Goal: Task Accomplishment & Management: Use online tool/utility

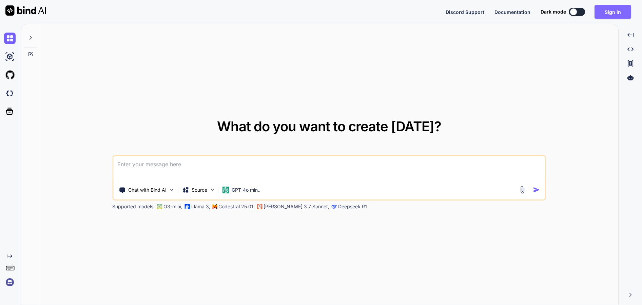
click at [618, 14] on button "Sign in" at bounding box center [613, 12] width 37 height 14
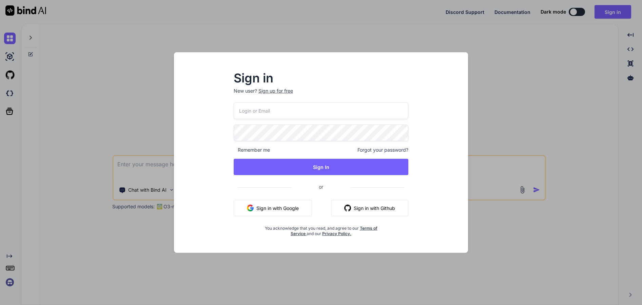
click at [330, 107] on input "email" at bounding box center [321, 110] width 175 height 17
paste input "[EMAIL_ADDRESS][DOMAIN_NAME]"
type input "[EMAIL_ADDRESS][DOMAIN_NAME]"
click at [326, 149] on div "Remember me Forgot your password?" at bounding box center [321, 150] width 175 height 7
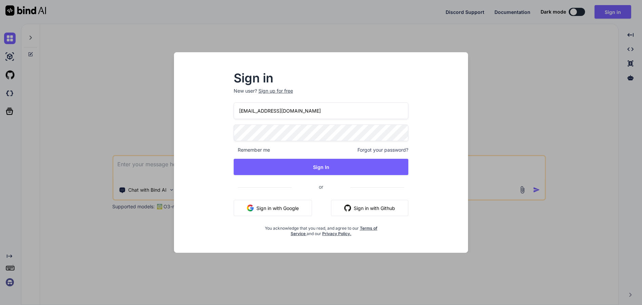
click at [332, 142] on div "info@emmelab.it Remember me Forgot your password? Sign In or Sign in with Googl…" at bounding box center [321, 169] width 175 height 134
click at [326, 158] on div "info@emmelab.it Remember me Forgot your password? Sign In or Sign in with Googl…" at bounding box center [321, 169] width 175 height 134
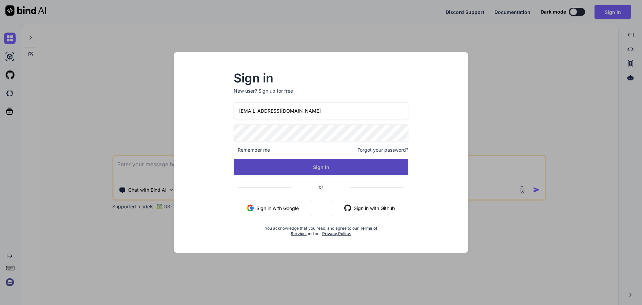
click at [327, 170] on button "Sign In" at bounding box center [321, 167] width 175 height 16
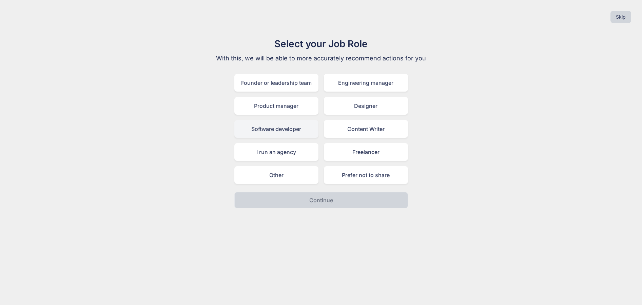
click at [257, 133] on div "Software developer" at bounding box center [276, 129] width 84 height 18
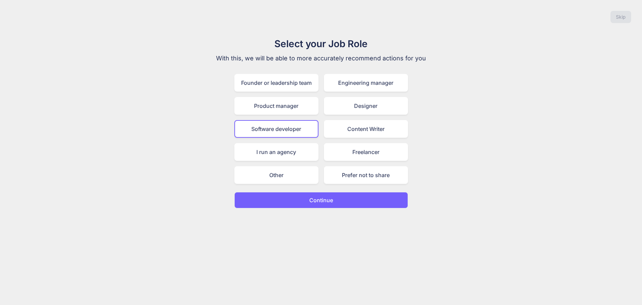
click at [284, 196] on button "Continue" at bounding box center [321, 200] width 174 height 16
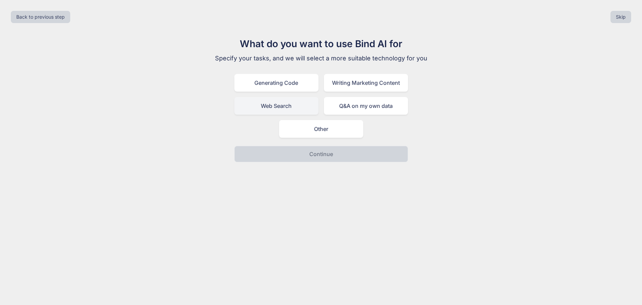
click at [284, 111] on div "Web Search" at bounding box center [276, 106] width 84 height 18
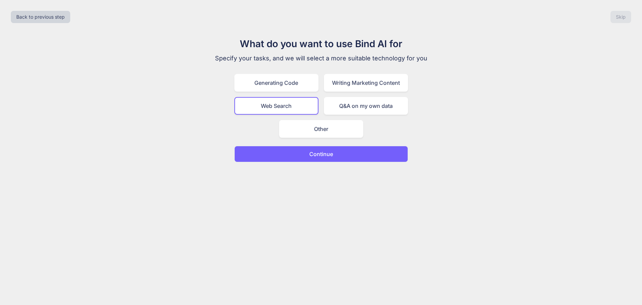
click at [294, 151] on button "Continue" at bounding box center [321, 154] width 174 height 16
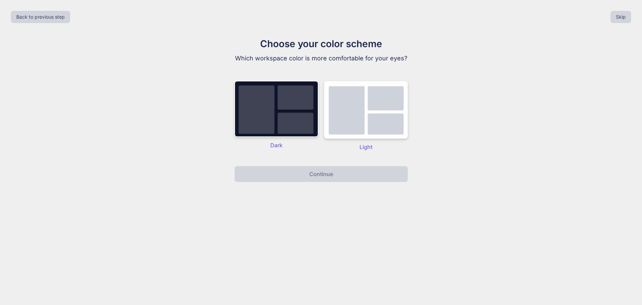
click at [330, 106] on img at bounding box center [366, 110] width 84 height 58
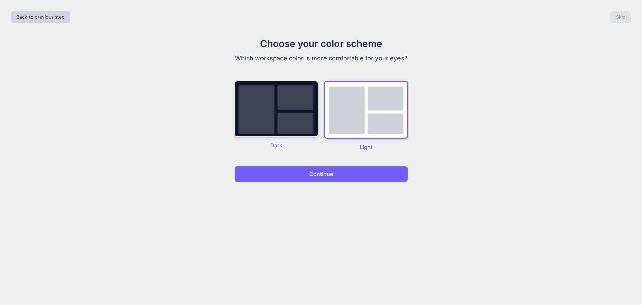
click at [286, 104] on img at bounding box center [276, 109] width 84 height 56
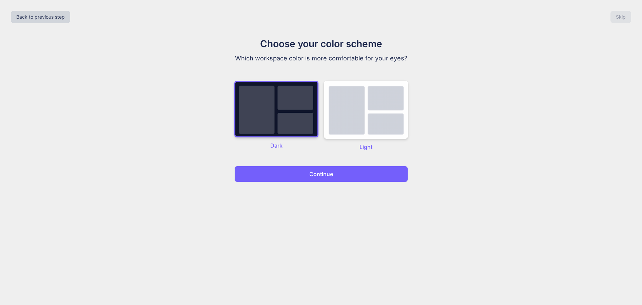
click at [343, 162] on div "Choose your color scheme Which workspace color is more comfortable for your eye…" at bounding box center [321, 110] width 228 height 146
click at [344, 169] on button "Continue" at bounding box center [321, 174] width 174 height 16
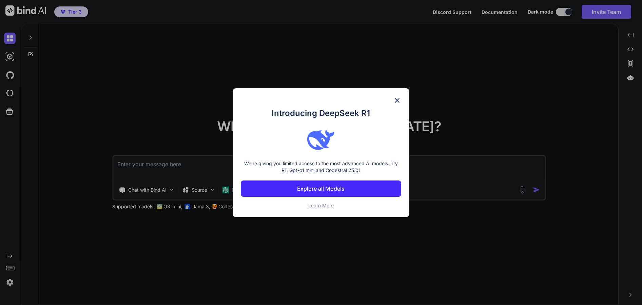
click at [397, 99] on img at bounding box center [397, 100] width 8 height 8
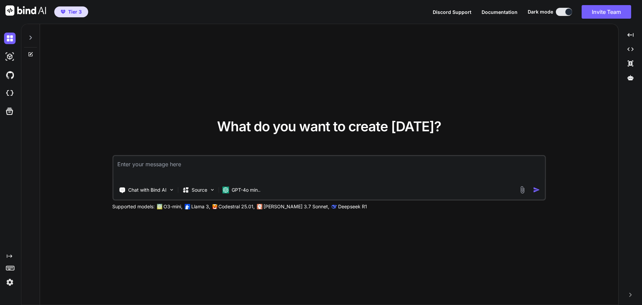
click at [305, 71] on div "What do you want to create today? Chat with Bind AI Source GPT-4o min.. Support…" at bounding box center [329, 164] width 579 height 281
click at [234, 169] on textarea at bounding box center [329, 168] width 432 height 25
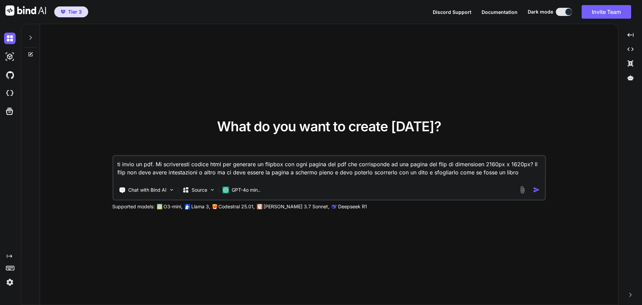
click at [126, 173] on textarea "ti invio un pdf. Mi scriveresti codice html per generare un flipbox con ogni pa…" at bounding box center [329, 168] width 432 height 25
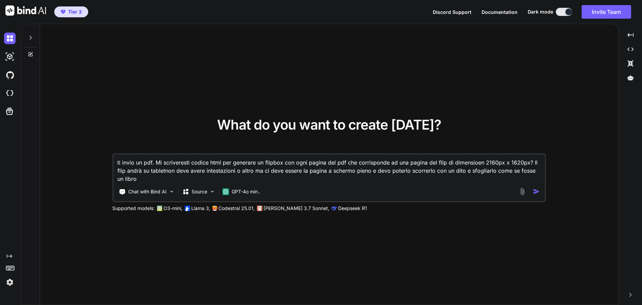
type textarea "ti invio un pdf. Mi scriveresti codice html per generare un flipbox con ogni pa…"
click at [222, 176] on textarea "ti invio un pdf. Mi scriveresti codice html per generare un flipbox con ogni pa…" at bounding box center [329, 168] width 432 height 29
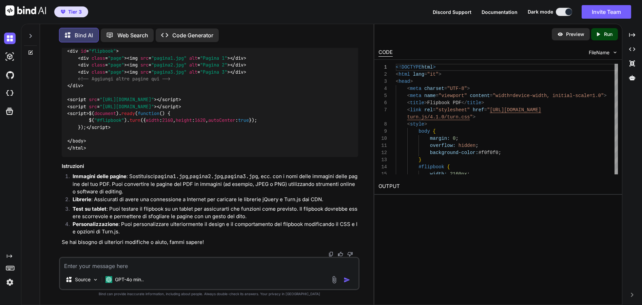
scroll to position [149, 0]
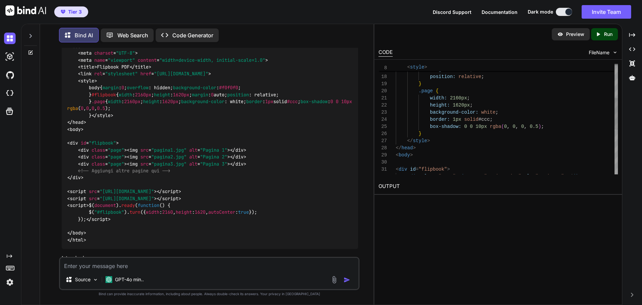
click at [482, 118] on div "height: 1620px ; margin: 0 auto ; position: relative ; } .page { width: 2160px …" at bounding box center [507, 137] width 222 height 385
click at [609, 53] on span "FileName" at bounding box center [599, 52] width 21 height 7
click at [536, 105] on div "height: 1620px ; margin: 0 auto ; position: relative ; } .page { width: 2160px …" at bounding box center [507, 137] width 222 height 385
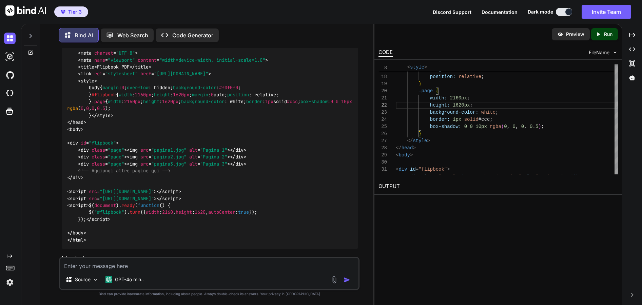
click at [598, 37] on icon "Created with Pixso." at bounding box center [599, 34] width 6 height 6
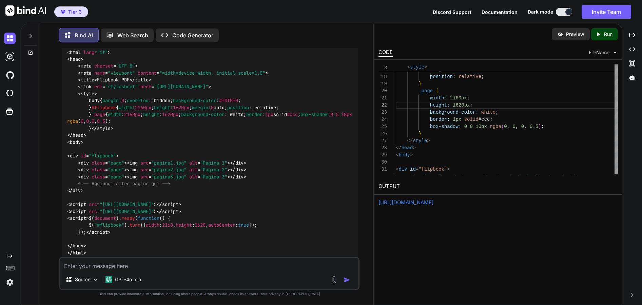
click at [434, 201] on link "https://app.onecompiler.com/43wueukd8_43ww8v2aa" at bounding box center [406, 202] width 55 height 6
click at [188, 269] on textarea at bounding box center [209, 264] width 299 height 12
paste textarea "il pdf è su domo.waikaemmelab.it/00_DOMO_TEST.pdf"
type textarea "il pdf è su domo.waikaemmelab.it/00_DOMO_TEST.pdf"
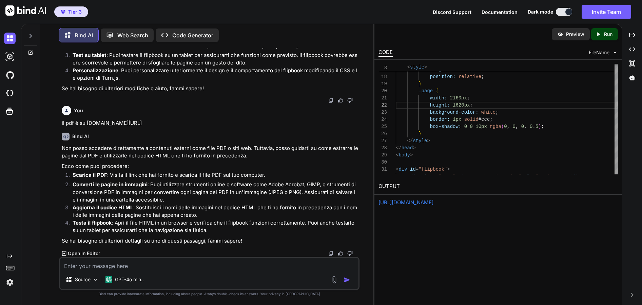
scroll to position [401, 0]
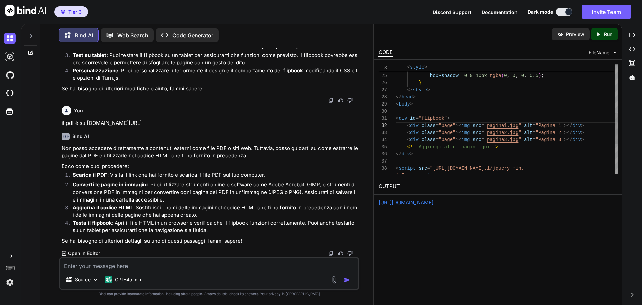
click at [494, 128] on div "background-color: white ; border: 1px solid #ccc ; box-shadow: 0 0 10px rgba ( …" at bounding box center [507, 86] width 222 height 385
click at [492, 108] on div "background-color: white ; border: 1px solid #ccc ; box-shadow: 0 0 10px rgba ( …" at bounding box center [507, 86] width 222 height 385
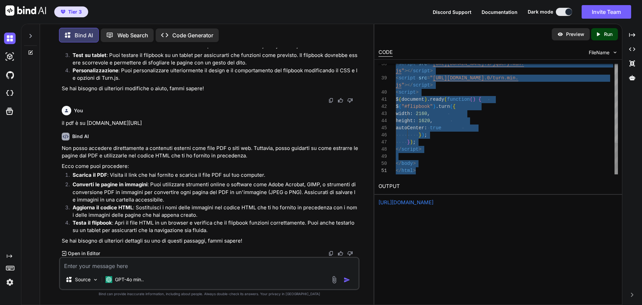
type textarea "<!DOCTYPE html> <html lang="it"> <head> <meta charset="UTF-8"> <meta name="view…"
click at [114, 265] on textarea at bounding box center [209, 264] width 299 height 12
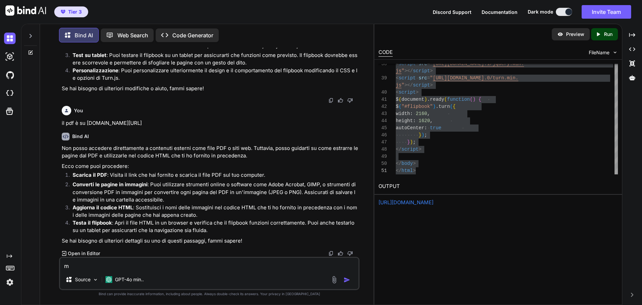
type textarea "m"
type textarea "a"
type textarea "ma non si sfoglia"
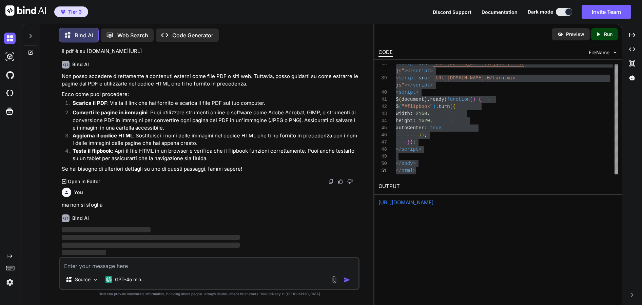
scroll to position [605, 0]
click at [196, 36] on p "Code Generator" at bounding box center [192, 35] width 41 height 8
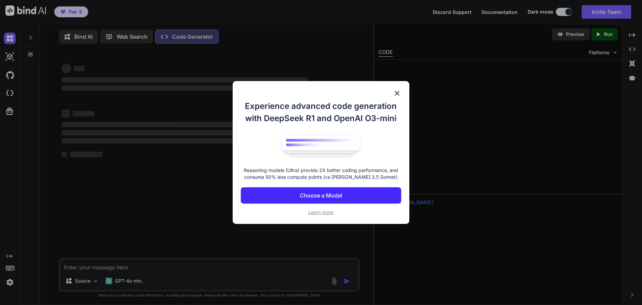
click at [186, 33] on div "Experience advanced code generation with DeepSeek R1 and OpenAI O3-mini Reasoni…" at bounding box center [321, 152] width 642 height 305
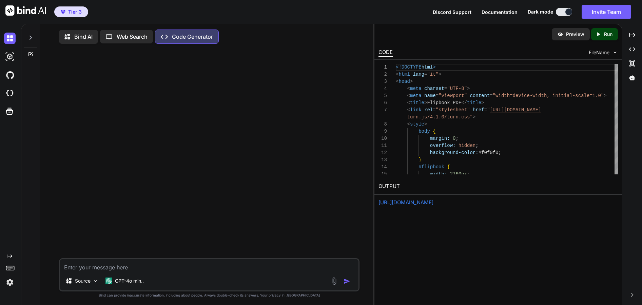
click at [104, 34] on div "Web Search" at bounding box center [126, 37] width 53 height 14
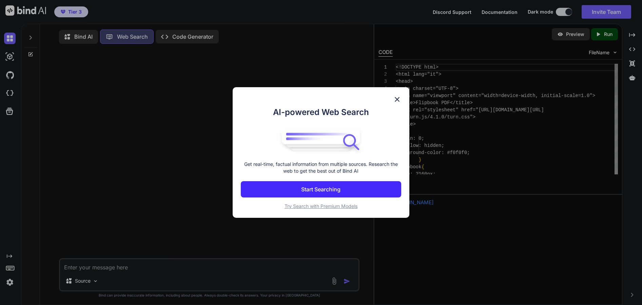
scroll to position [3, 0]
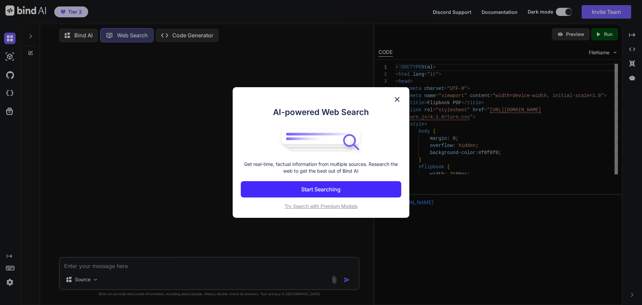
click at [398, 96] on img at bounding box center [397, 99] width 8 height 8
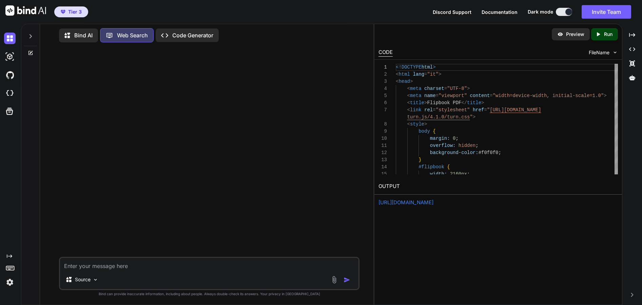
click at [86, 33] on p "Bind AI" at bounding box center [83, 35] width 18 height 8
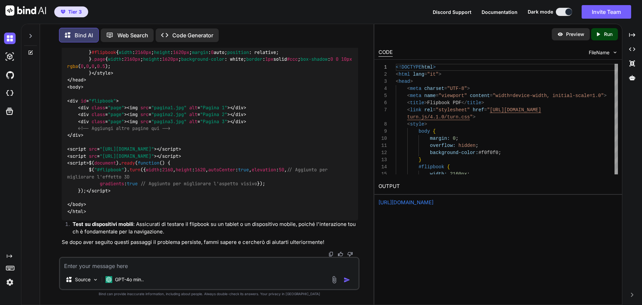
scroll to position [1103, 0]
click at [202, 34] on p "Code Generator" at bounding box center [192, 35] width 41 height 8
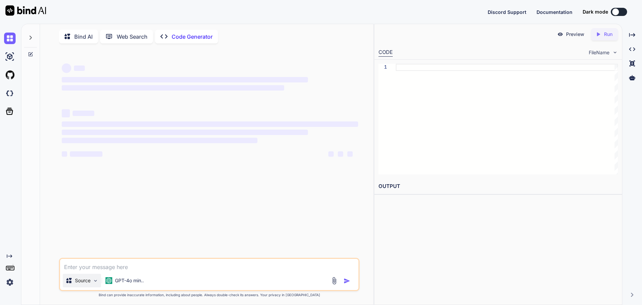
click at [74, 279] on div "Source" at bounding box center [77, 280] width 25 height 7
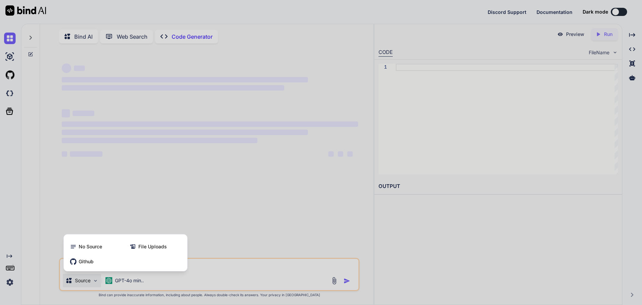
click at [236, 275] on div at bounding box center [321, 152] width 642 height 305
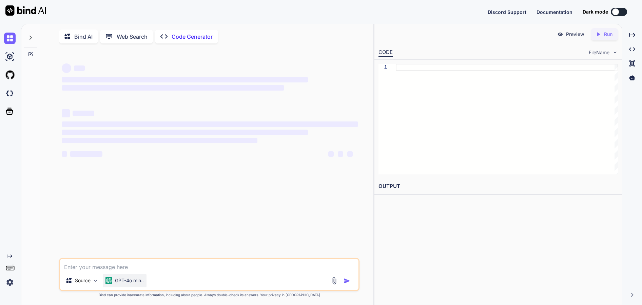
click at [113, 283] on div "GPT-4o min.." at bounding box center [125, 280] width 38 height 7
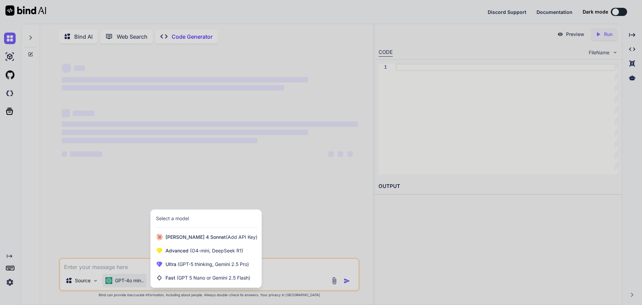
click at [110, 220] on div at bounding box center [321, 152] width 642 height 305
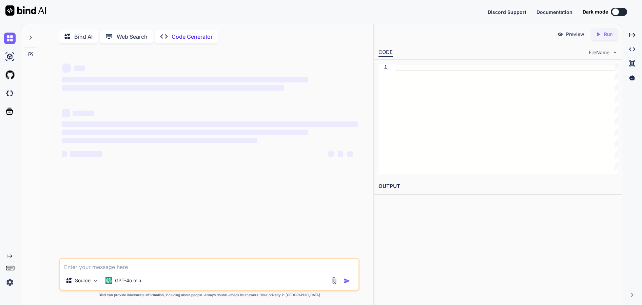
type textarea "x"
click at [132, 277] on div "GPT-4o min.." at bounding box center [125, 281] width 44 height 14
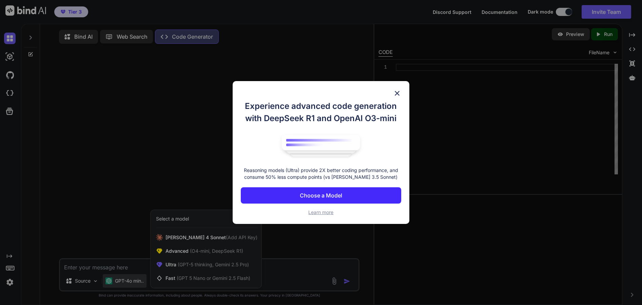
click at [400, 91] on img at bounding box center [397, 93] width 8 height 8
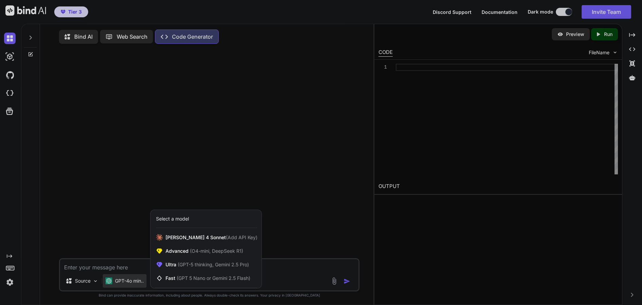
drag, startPoint x: 289, startPoint y: 168, endPoint x: 289, endPoint y: 178, distance: 9.8
click at [289, 178] on div at bounding box center [321, 152] width 642 height 305
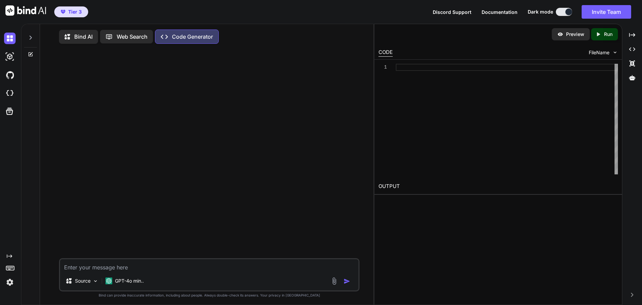
click at [176, 36] on p "Code Generator" at bounding box center [192, 37] width 41 height 8
click at [132, 280] on p "GPT-4o min.." at bounding box center [129, 281] width 29 height 7
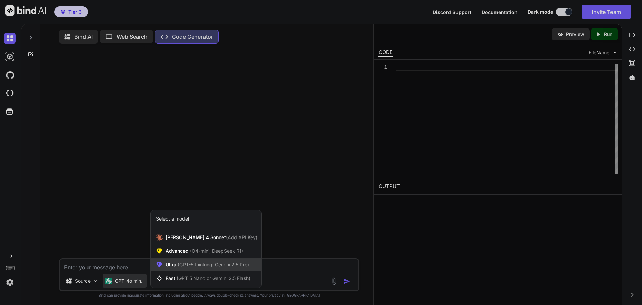
click at [232, 267] on span "(GPT-5 thinking, Gemini 2.5 Pro)" at bounding box center [212, 265] width 73 height 6
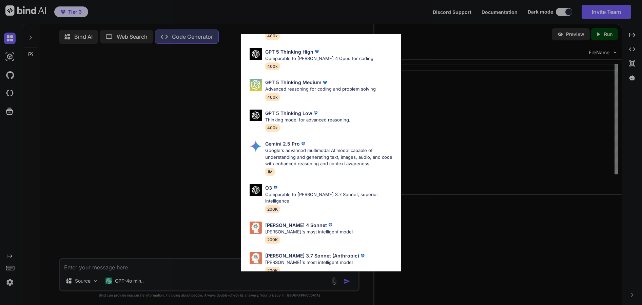
scroll to position [55, 0]
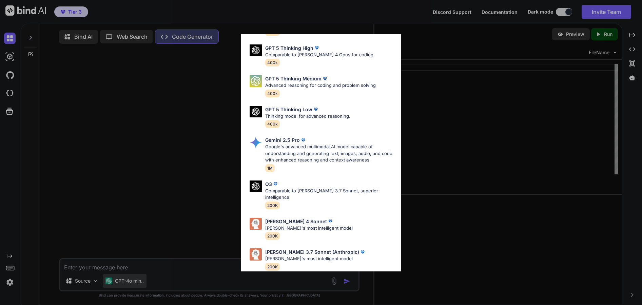
click at [147, 284] on div "Ultra Models GPT 5 OpenAI's best AI model, matches [PERSON_NAME] 4 Sonnet in In…" at bounding box center [321, 152] width 642 height 305
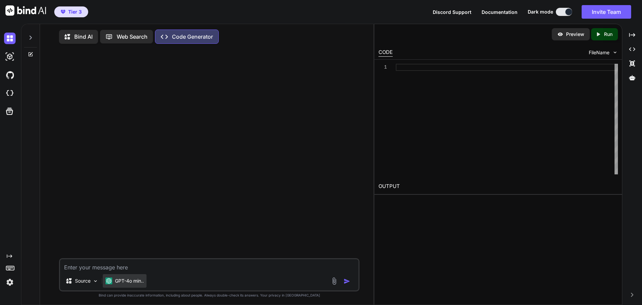
click at [140, 278] on div "GPT-4o min.." at bounding box center [125, 281] width 44 height 14
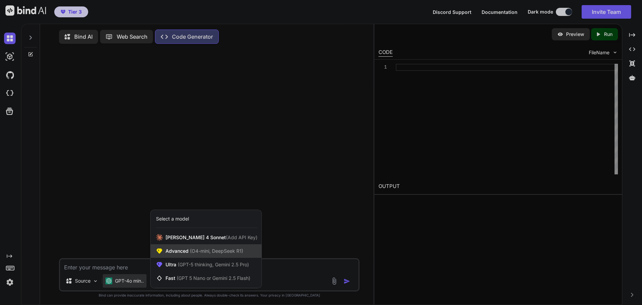
click at [238, 254] on span "(O4-mini, DeepSeek R1)" at bounding box center [216, 251] width 55 height 6
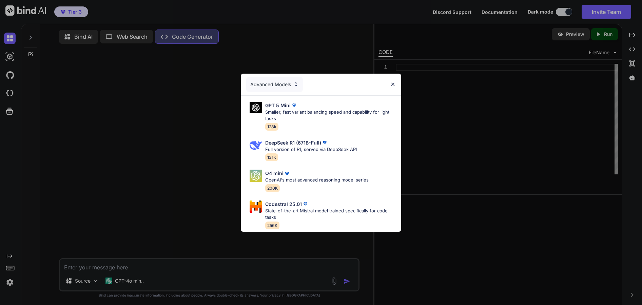
click at [292, 77] on div "Advanced Models" at bounding box center [274, 84] width 57 height 15
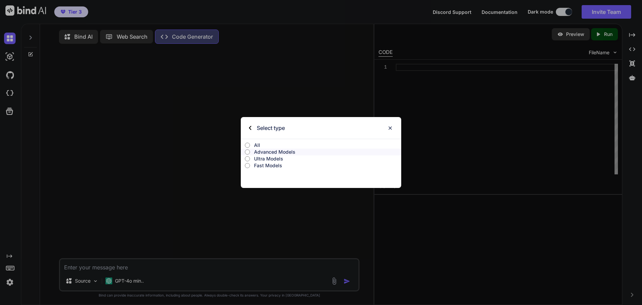
click at [255, 127] on div "Select type" at bounding box center [267, 128] width 36 height 22
click at [249, 126] on img at bounding box center [250, 128] width 2 height 4
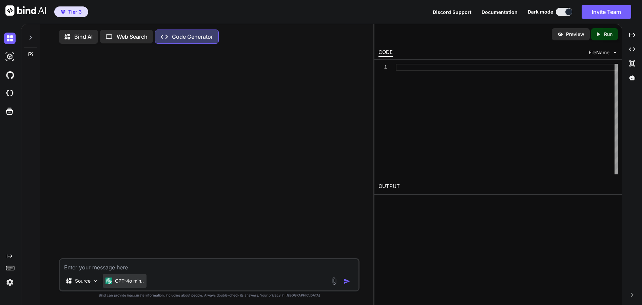
click at [128, 286] on div "GPT-4o min.." at bounding box center [125, 281] width 44 height 14
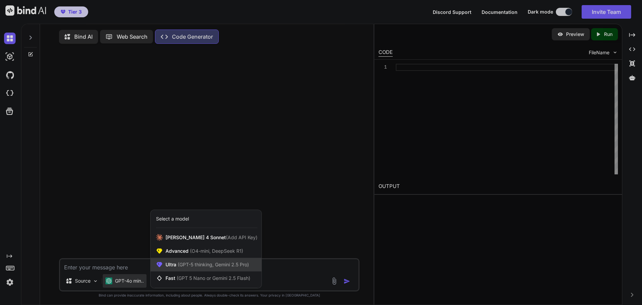
click at [208, 267] on span "(GPT-5 thinking, Gemini 2.5 Pro)" at bounding box center [212, 265] width 73 height 6
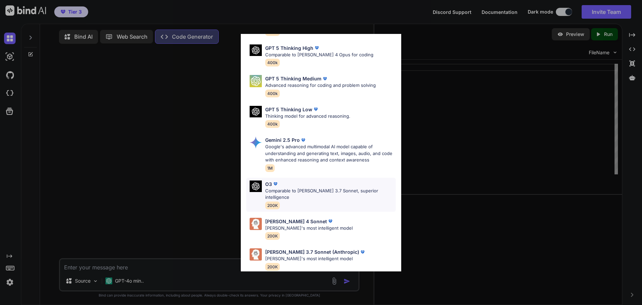
click at [312, 196] on div "O3 Comparable to [PERSON_NAME] 3.7 Sonnet, superior intelligence 200K" at bounding box center [330, 195] width 131 height 29
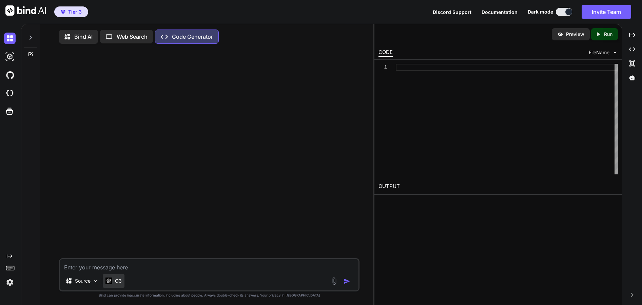
click at [109, 280] on img at bounding box center [109, 281] width 7 height 6
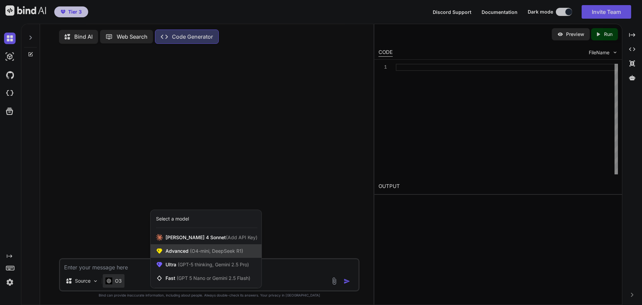
click at [198, 253] on span "(O4-mini, DeepSeek R1)" at bounding box center [216, 251] width 55 height 6
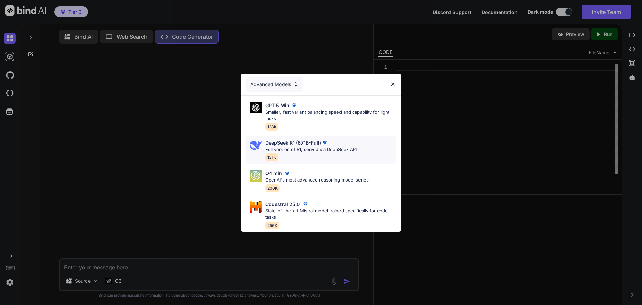
click at [317, 146] on p "Full version of R1, served via DeepSeek API" at bounding box center [311, 149] width 92 height 7
type textarea "x"
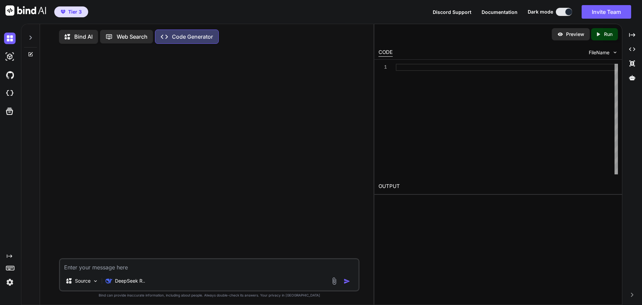
click at [108, 265] on textarea at bounding box center [209, 265] width 299 height 12
click at [96, 270] on textarea at bounding box center [209, 265] width 299 height 12
type textarea "C"
type textarea "x"
type textarea "Ci"
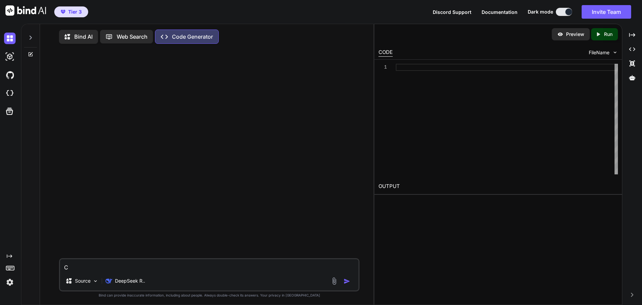
type textarea "x"
type textarea "Cia"
type textarea "x"
type textarea "Ciao"
type textarea "x"
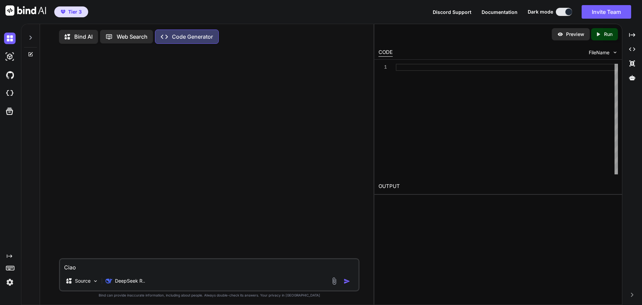
type textarea "Ciao,"
type textarea "x"
type textarea "Ciao"
type textarea "x"
type textarea "Cia"
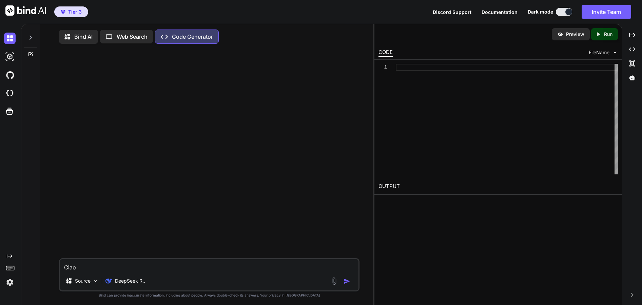
type textarea "x"
type textarea "Ci"
type textarea "x"
type textarea "C"
type textarea "x"
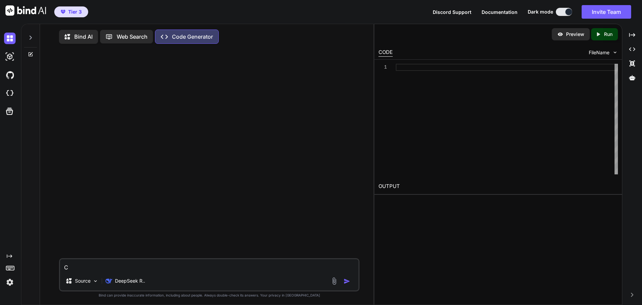
type textarea "x"
type textarea "M"
type textarea "x"
type textarea "Mi"
type textarea "x"
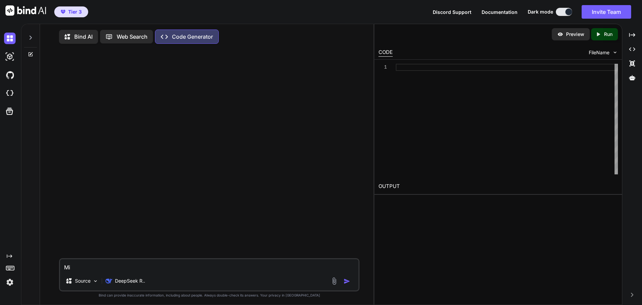
type textarea "Mi"
type textarea "x"
type textarea "Mi s"
type textarea "x"
type textarea "Mi se"
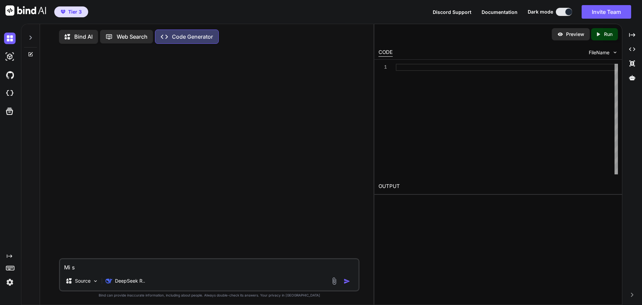
type textarea "x"
type textarea "Mi ser"
type textarea "x"
type textarea "Mi serv"
type textarea "x"
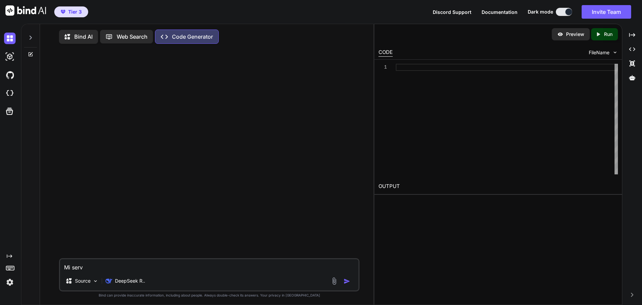
type textarea "Mi servi"
type textarea "x"
type textarea "Mi servir"
type textarea "x"
type textarea "Mi servire"
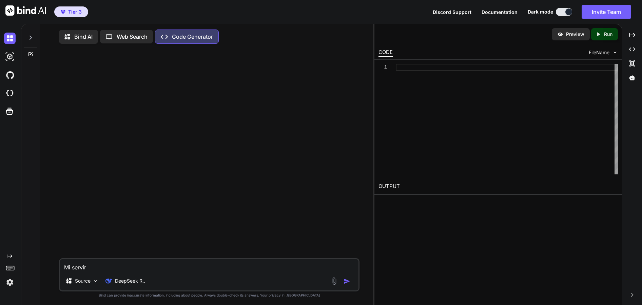
type textarea "x"
type textarea "Mi servireb"
type textarea "x"
type textarea "Mi servirebb"
type textarea "x"
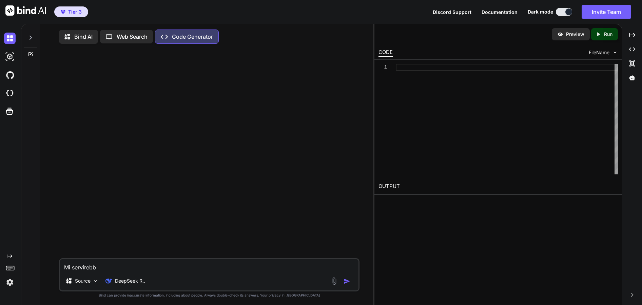
type textarea "Mi servirebbe"
type textarea "x"
type textarea "Mi servirebbe"
type textarea "x"
type textarea "Mi servirebbe c"
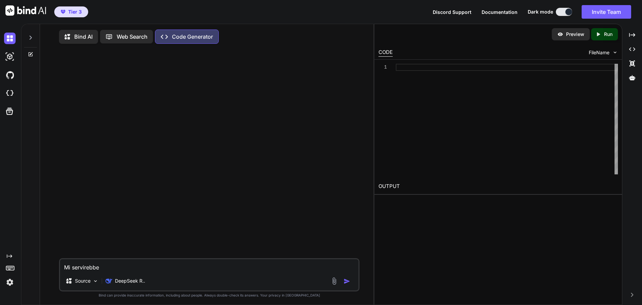
type textarea "x"
type textarea "Mi servirebbe co"
type textarea "x"
type textarea "Mi servirebbe cod"
type textarea "x"
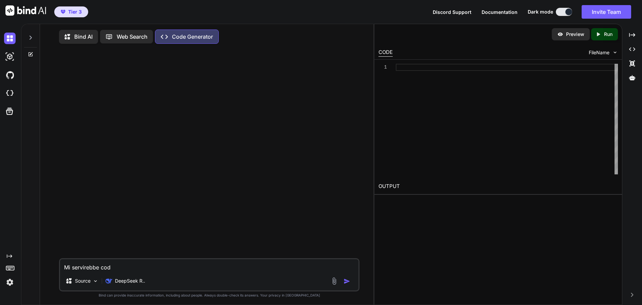
type textarea "Mi servirebbe codi"
type textarea "x"
type textarea "Mi servirebbe codic"
type textarea "x"
type textarea "Mi servirebbe codice"
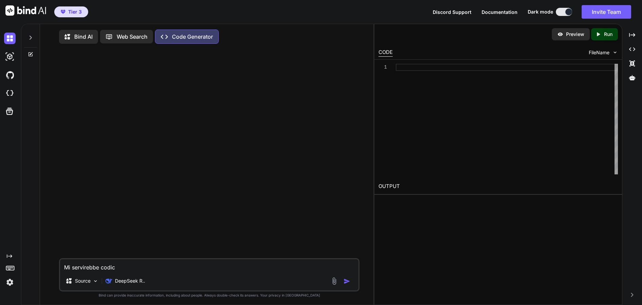
type textarea "x"
type textarea "Mi servirebbe codice"
type textarea "x"
type textarea "Mi servirebbe codice h"
type textarea "x"
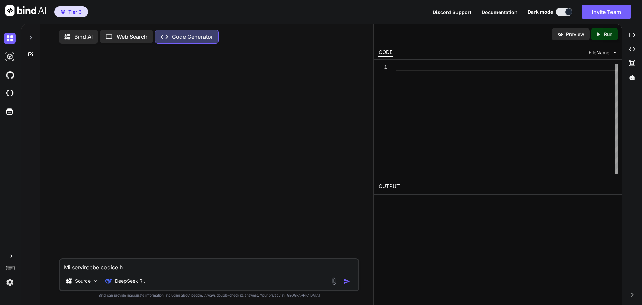
type textarea "Mi servirebbe codice ht"
type textarea "x"
type textarea "Mi servirebbe codice htm"
type textarea "x"
type textarea "Mi servirebbe codice html"
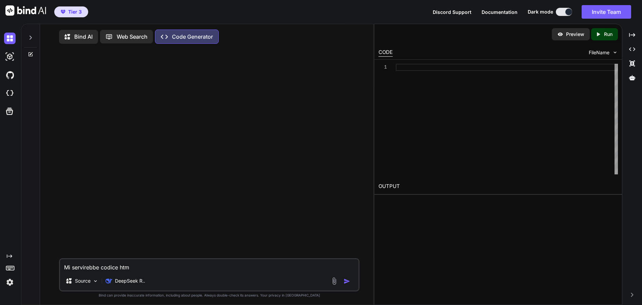
type textarea "x"
type textarea "Mi servirebbe codice html"
type textarea "x"
type textarea "Mi servirebbe codice html d"
type textarea "x"
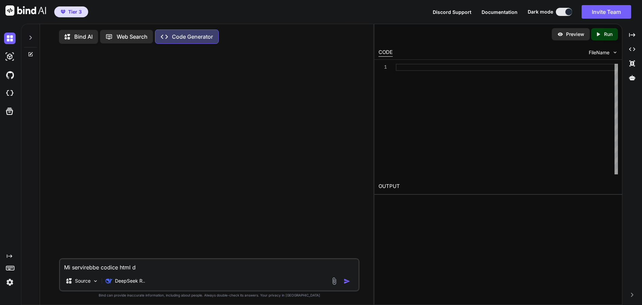
type textarea "Mi servirebbe codice html di"
type textarea "x"
type textarea "Mi servirebbe codice html di"
type textarea "x"
type textarea "Mi servirebbe codice html di u"
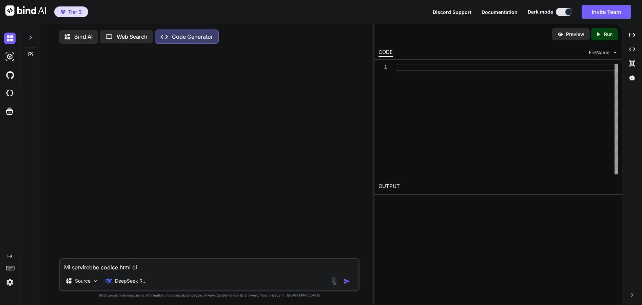
type textarea "x"
type textarea "Mi servirebbe codice html di un"
type textarea "x"
type textarea "Mi servirebbe codice html di un"
type textarea "x"
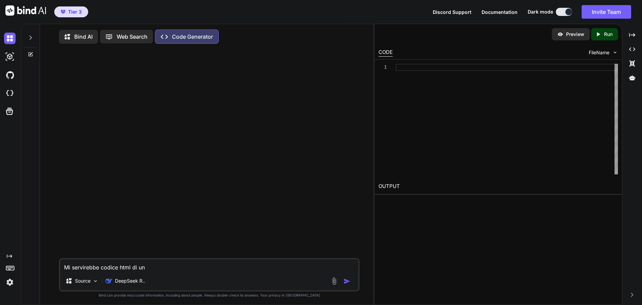
type textarea "Mi servirebbe codice html di un"
type textarea "x"
type textarea "Mi servirebbe codice html di u"
type textarea "x"
type textarea "Mi servirebbe codice html di"
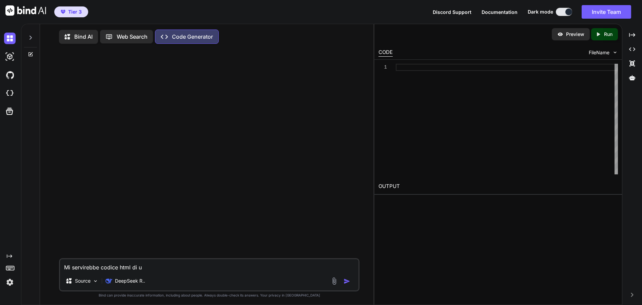
type textarea "x"
type textarea "Mi servirebbe codice html di"
type textarea "x"
type textarea "Mi servirebbe codice html d"
type textarea "x"
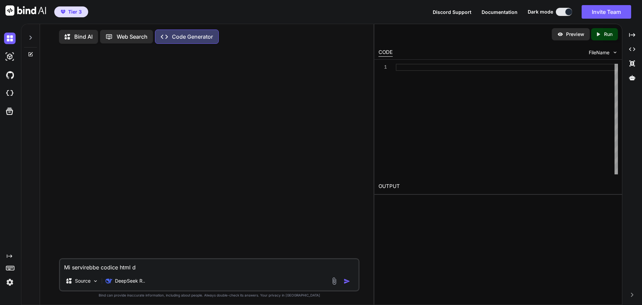
type textarea "Mi servirebbe codice html"
type textarea "x"
type textarea "Mi servirebbe codice html"
type textarea "x"
type textarea "Mi servirebbe codice html."
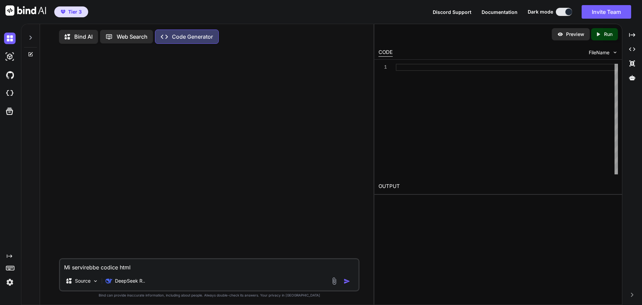
type textarea "x"
type textarea "Mi servirebbe codice html."
type textarea "x"
type textarea "Mi servirebbe codice html. M"
type textarea "x"
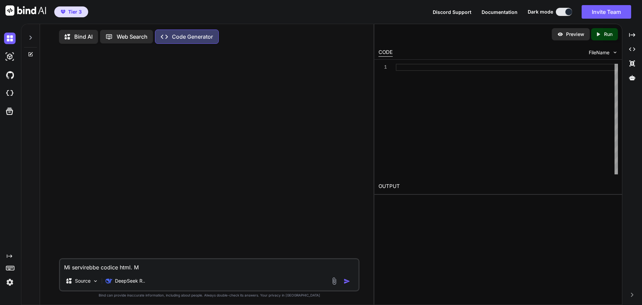
type textarea "Mi servirebbe codice html. Mi"
type textarea "x"
type textarea "Mi servirebbe codice html. Mi"
type textarea "x"
type textarea "Mi servirebbe codice html. Mi d"
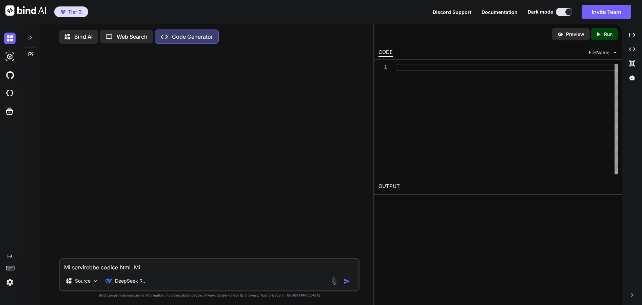
type textarea "x"
type textarea "Mi servirebbe codice html. Mi de"
type textarea "x"
type textarea "Mi servirebbe codice html. Mi dev"
type textarea "x"
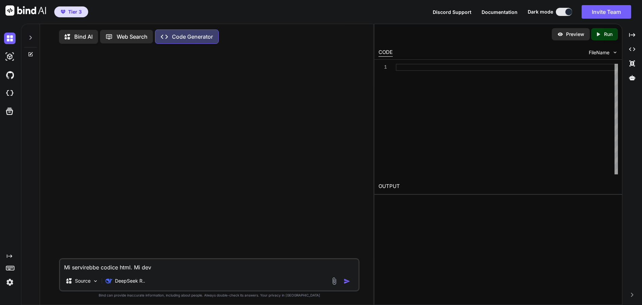
type textarea "Mi servirebbe codice html. Mi devi"
type textarea "x"
type textarea "Mi servirebbe codice html. Mi devi"
type textarea "x"
type textarea "Mi servirebbe codice html. Mi devi s"
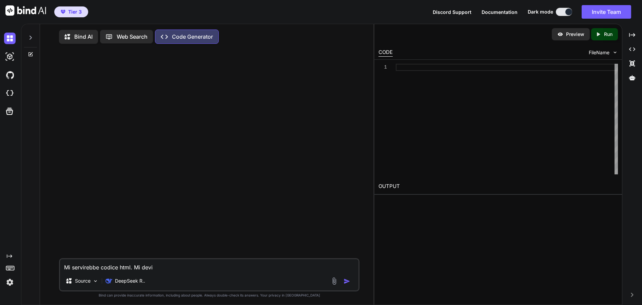
type textarea "x"
type textarea "Mi servirebbe codice html. Mi devi sc"
type textarea "x"
type textarea "Mi servirebbe codice html. Mi devi scr"
type textarea "x"
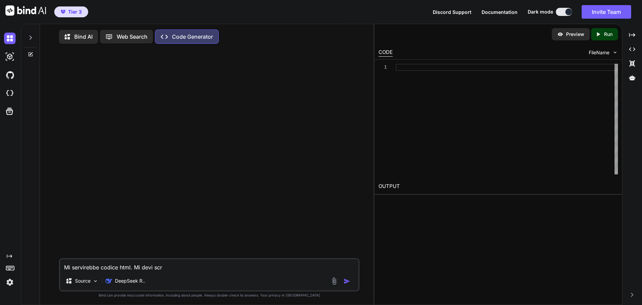
type textarea "Mi servirebbe codice html. Mi devi scri"
type textarea "x"
type textarea "Mi servirebbe codice html. Mi devi scriv"
type textarea "x"
type textarea "Mi servirebbe codice html. Mi devi scrive"
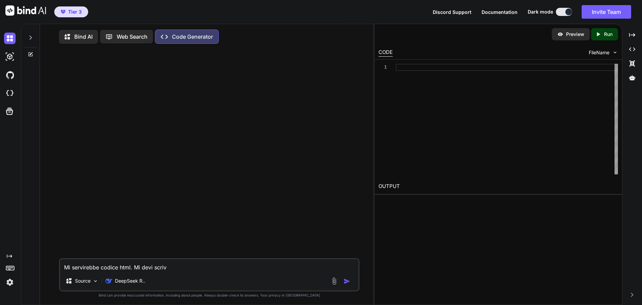
type textarea "x"
type textarea "Mi servirebbe codice html. Mi devi [PERSON_NAME]"
type textarea "x"
type textarea "Mi servirebbe codice html. Mi devi scrivere"
type textarea "x"
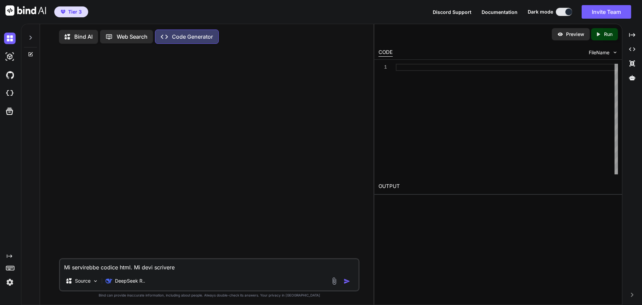
type textarea "Mi servirebbe codice html. Mi devi scrivere"
type textarea "x"
type textarea "Mi servirebbe codice html. Mi devi scrivere i"
type textarea "x"
type textarea "Mi servirebbe codice html. Mi devi scrivere il"
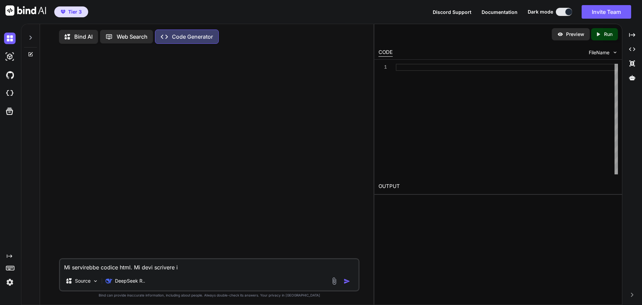
type textarea "x"
type textarea "Mi servirebbe codice html. Mi devi scrivere il"
type textarea "x"
type textarea "Mi servirebbe codice html. Mi devi scrivere il c"
type textarea "x"
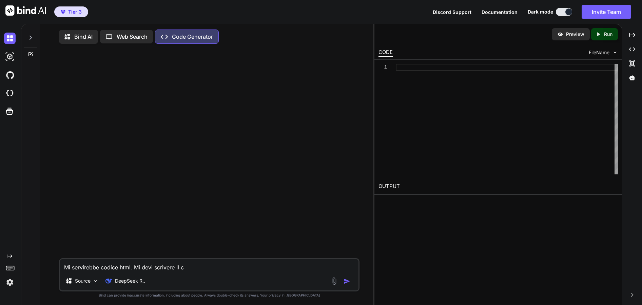
type textarea "Mi servirebbe codice html. Mi devi scrivere il co"
type textarea "x"
type textarea "Mi servirebbe codice html. Mi devi scrivere il cod"
type textarea "x"
type textarea "Mi servirebbe codice html. Mi devi scrivere il codi"
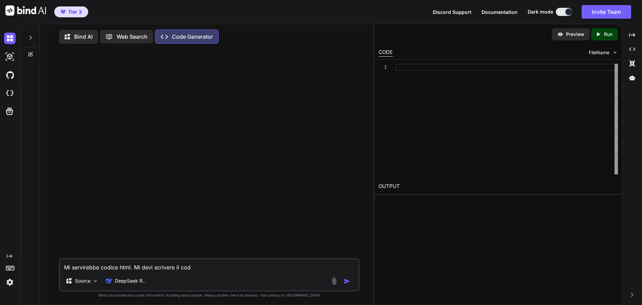
type textarea "x"
type textarea "Mi servirebbe codice html. Mi devi scrivere il codic"
type textarea "x"
type textarea "Mi servirebbe codice html. Mi devi scrivere il codice"
type textarea "x"
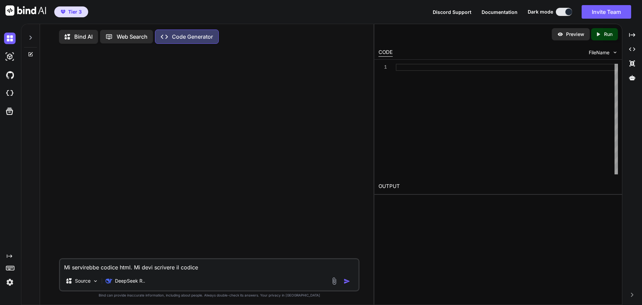
type textarea "Mi servirebbe codice html. Mi devi scrivere il codice"
type textarea "x"
type textarea "Mi servirebbe codice html. Mi devi scrivere il codice c"
type textarea "x"
type textarea "Mi servirebbe codice html. Mi devi scrivere il codice ch"
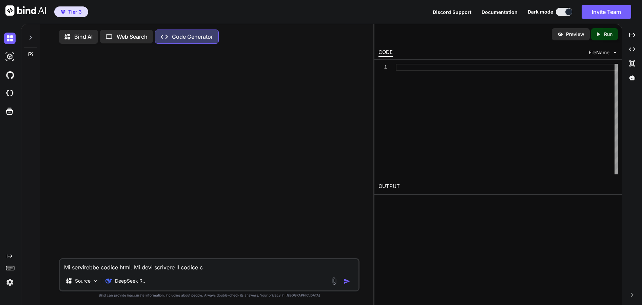
type textarea "x"
type textarea "Mi servirebbe codice html. Mi devi scrivere il codice che"
type textarea "x"
type textarea "Mi servirebbe codice html. Mi devi scrivere il codice che"
type textarea "x"
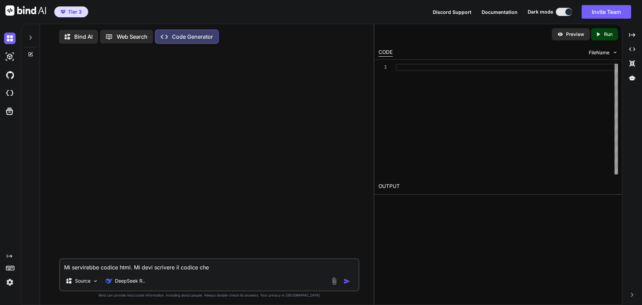
type textarea "Mi servirebbe codice html. Mi devi scrivere il codice che g"
type textarea "x"
type textarea "Mi servirebbe codice html. Mi devi scrivere il codice che ge"
type textarea "x"
type textarea "Mi servirebbe codice html. Mi devi scrivere il codice che gen"
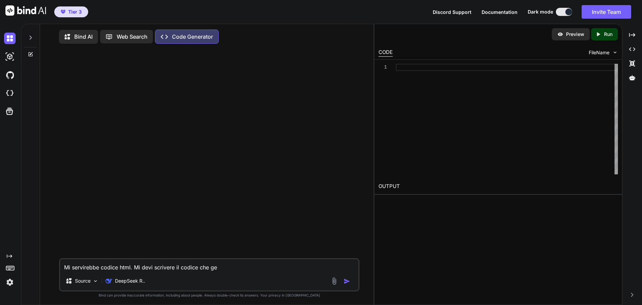
type textarea "x"
type textarea "Mi servirebbe codice html. Mi devi scrivere il codice che gene"
type textarea "x"
type textarea "Mi servirebbe codice html. Mi devi scrivere il codice che gen"
type textarea "x"
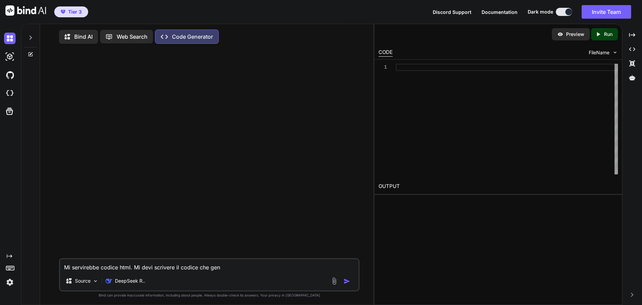
type textarea "Mi servirebbe codice html. Mi devi scrivere il codice che ge"
type textarea "x"
type textarea "Mi servirebbe codice html. Mi devi scrivere il codice che g"
type textarea "x"
type textarea "Mi servirebbe codice html. Mi devi scrivere il codice che"
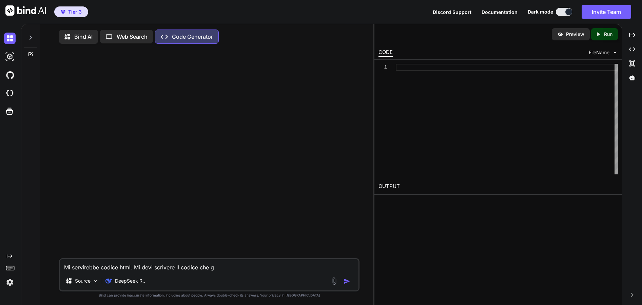
type textarea "x"
type textarea "Mi servirebbe codice html. Mi devi scrivere il codice che"
type textarea "x"
type textarea "Mi servirebbe codice html. Mi devi scrivere il codice ch"
type textarea "x"
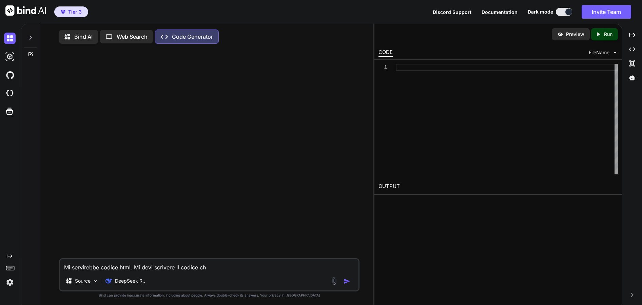
type textarea "Mi servirebbe codice html. Mi devi scrivere il codice c"
type textarea "x"
type textarea "Mi servirebbe codice html. Mi devi scrivere il codice"
type textarea "x"
type textarea "Mi servirebbe codice html. Mi devi scrivere il codice"
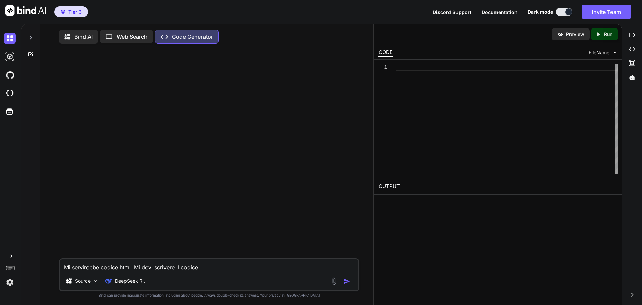
type textarea "x"
type textarea "Mi servirebbe codice html. Mi devi scrivere il codic"
type textarea "x"
type textarea "Mi servirebbe codice html. Mi devi scrivere il codi"
type textarea "x"
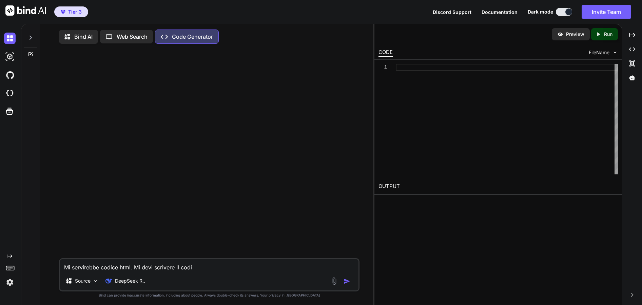
type textarea "Mi servirebbe codice html. Mi devi scrivere il cod"
type textarea "x"
type textarea "Mi servirebbe codice html. Mi devi scrivere il co"
type textarea "x"
type textarea "Mi servirebbe codice html. Mi devi scrivere il c"
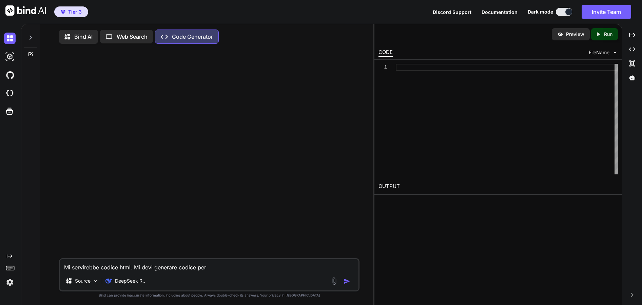
click at [180, 268] on textarea "Mi servirebbe codice html. Mi devi generare codice per" at bounding box center [209, 265] width 299 height 12
paste textarea "<!LOREMIP dolo> <sita cons="ad"> <elit> <sedd eiusmod="tem-2" /> <inci utla="et…"
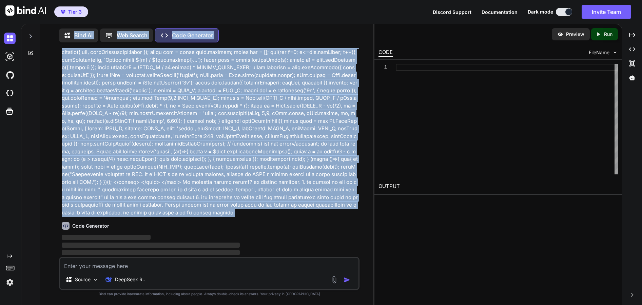
scroll to position [0, 0]
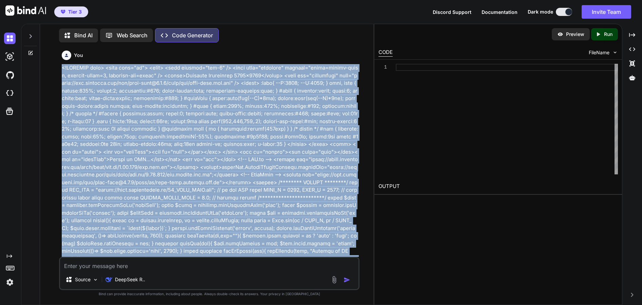
drag, startPoint x: 288, startPoint y: 207, endPoint x: 57, endPoint y: 63, distance: 271.8
click at [57, 63] on div "You Code Generator ‌ ‌ ‌ ‌ Source DeepSeek R.. Created with Bind Always check i…" at bounding box center [209, 176] width 328 height 257
copy p "<!LOREMIP dolo> <sita cons="ad"> <elit> <sedd eiusmod="tem-8" /> <inci utla="et…"
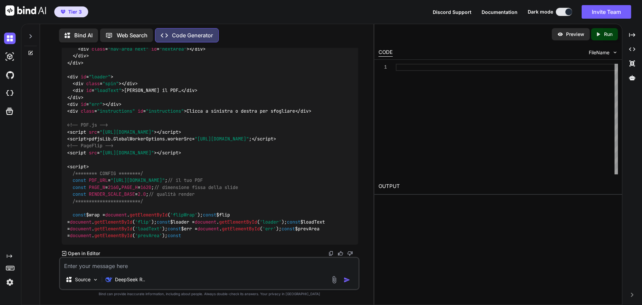
scroll to position [1343, 0]
click at [429, 240] on div "Preview Created with Pixso. Run CODE FileName 1 OUTPUT" at bounding box center [498, 164] width 248 height 281
click at [120, 226] on span "**********" at bounding box center [197, 204] width 261 height 69
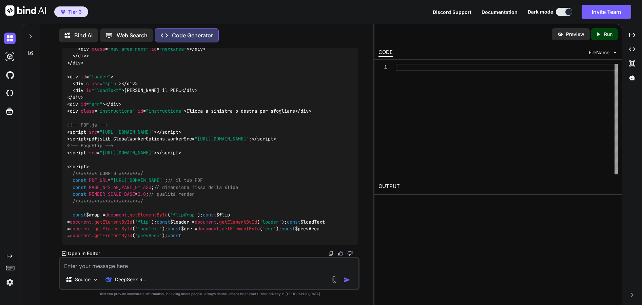
click at [125, 264] on textarea at bounding box center [209, 264] width 299 height 12
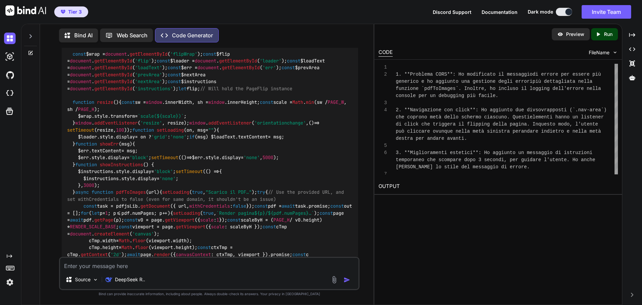
scroll to position [1480, 0]
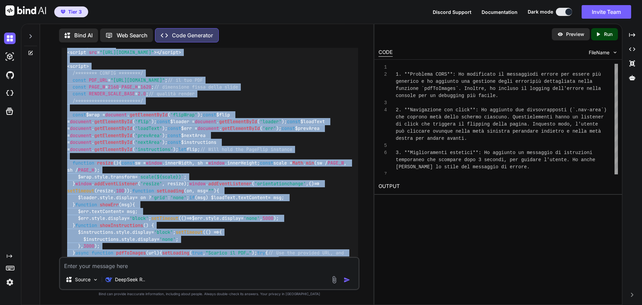
drag, startPoint x: 94, startPoint y: 118, endPoint x: 56, endPoint y: 223, distance: 111.9
click at [56, 223] on div "You Code Generator Show Reasoning Analisi e soluzioni per il flipbook PDF Ho an…" at bounding box center [209, 176] width 328 height 257
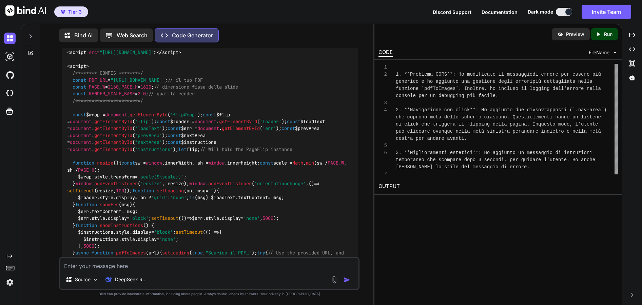
click at [297, 210] on div "<!DOCTYPE html > < html lang = "it" > < head > < meta charset = "utf-8" /> < me…" at bounding box center [210, 125] width 297 height 966
click at [181, 267] on textarea at bounding box center [209, 264] width 299 height 12
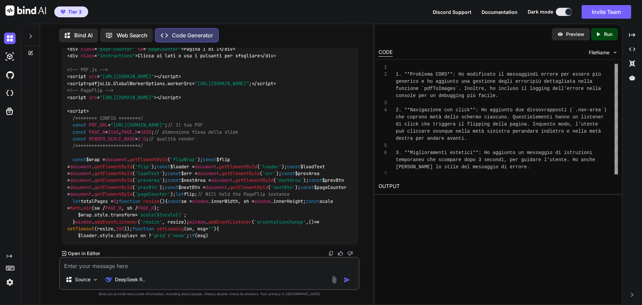
scroll to position [4729, 0]
